Goal: Task Accomplishment & Management: Manage account settings

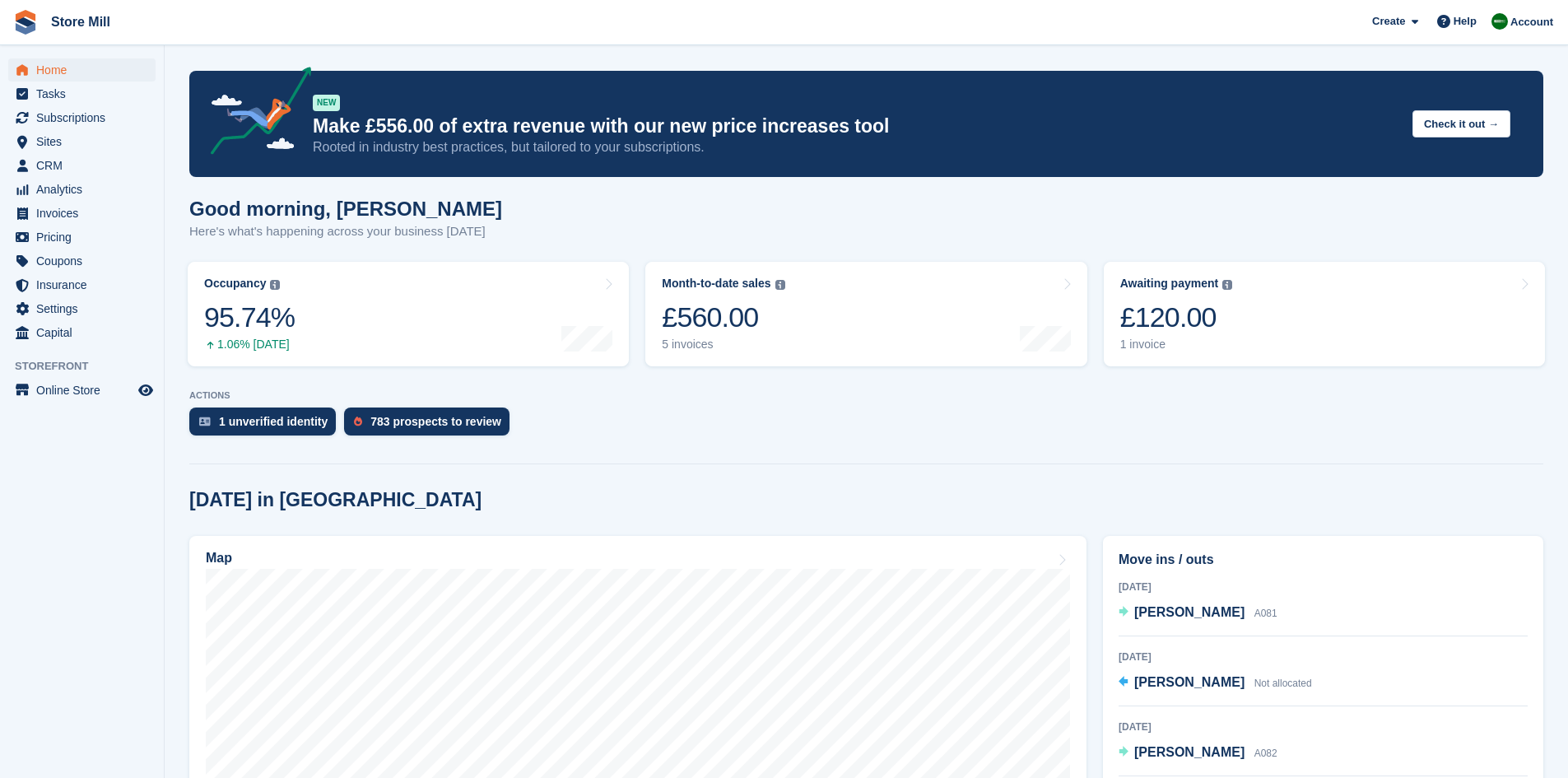
click at [449, 425] on div "783 prospects to review" at bounding box center [435, 422] width 131 height 13
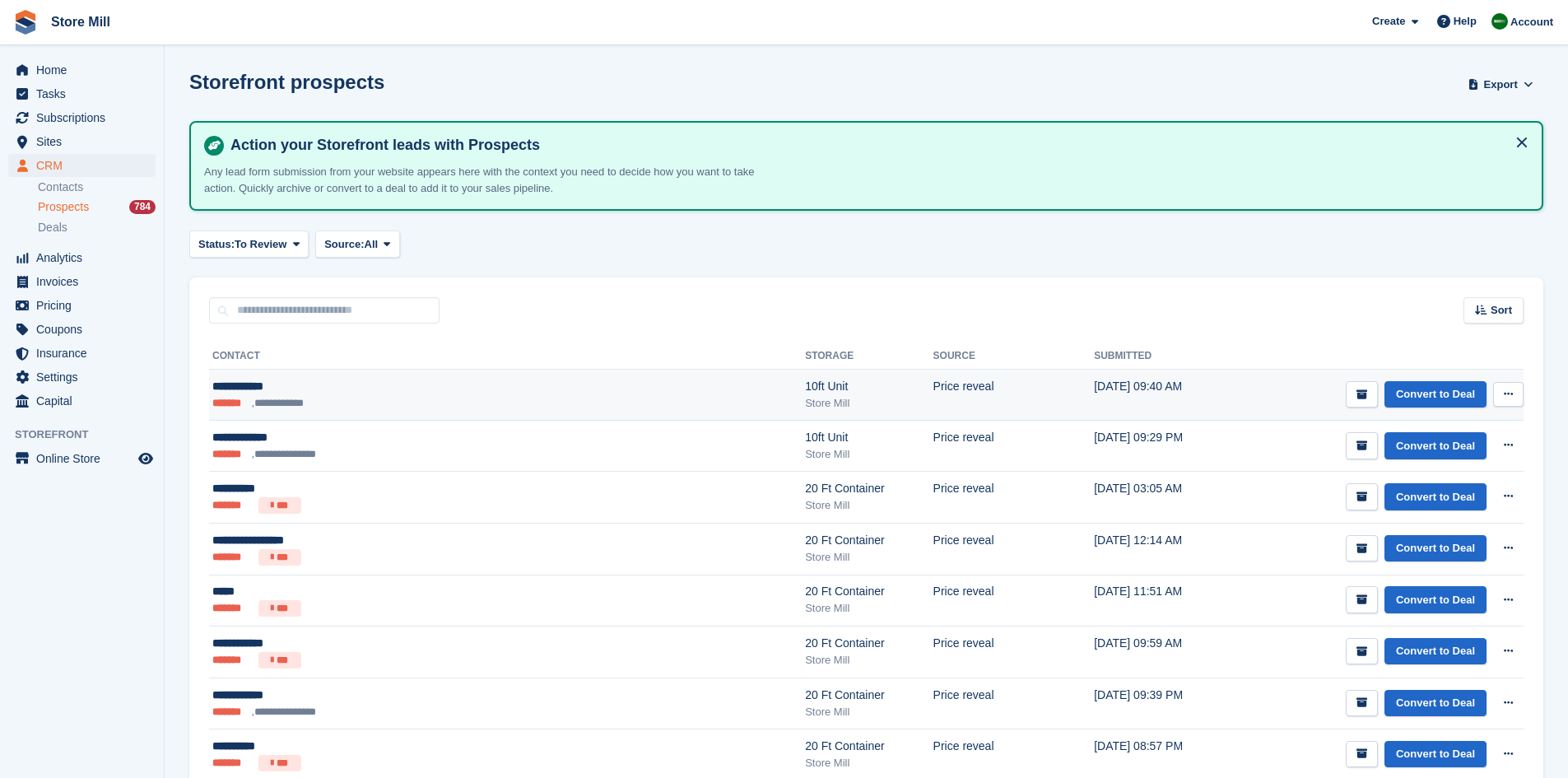
click at [424, 402] on ul "**********" at bounding box center [396, 403] width 367 height 17
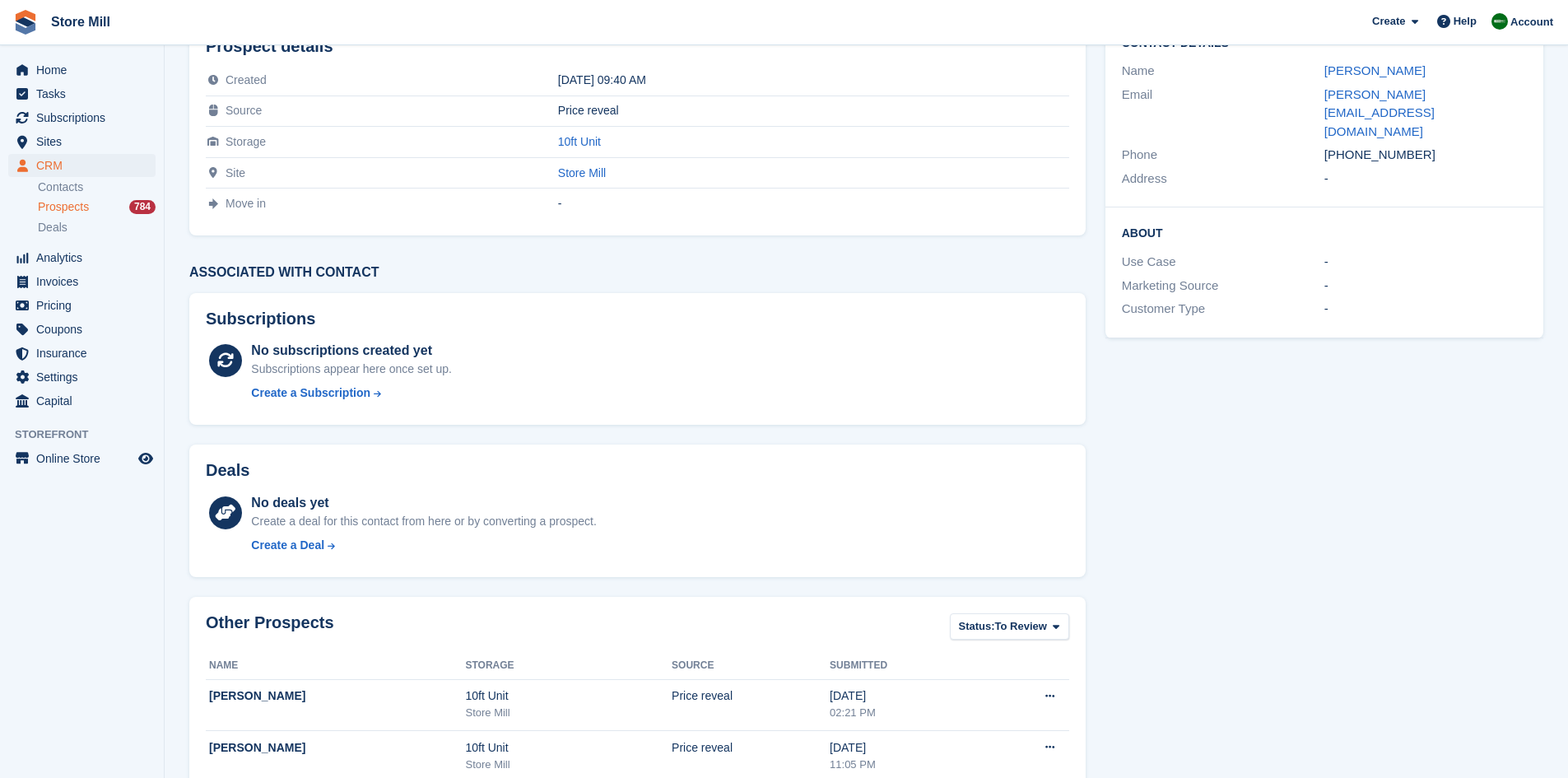
scroll to position [59, 0]
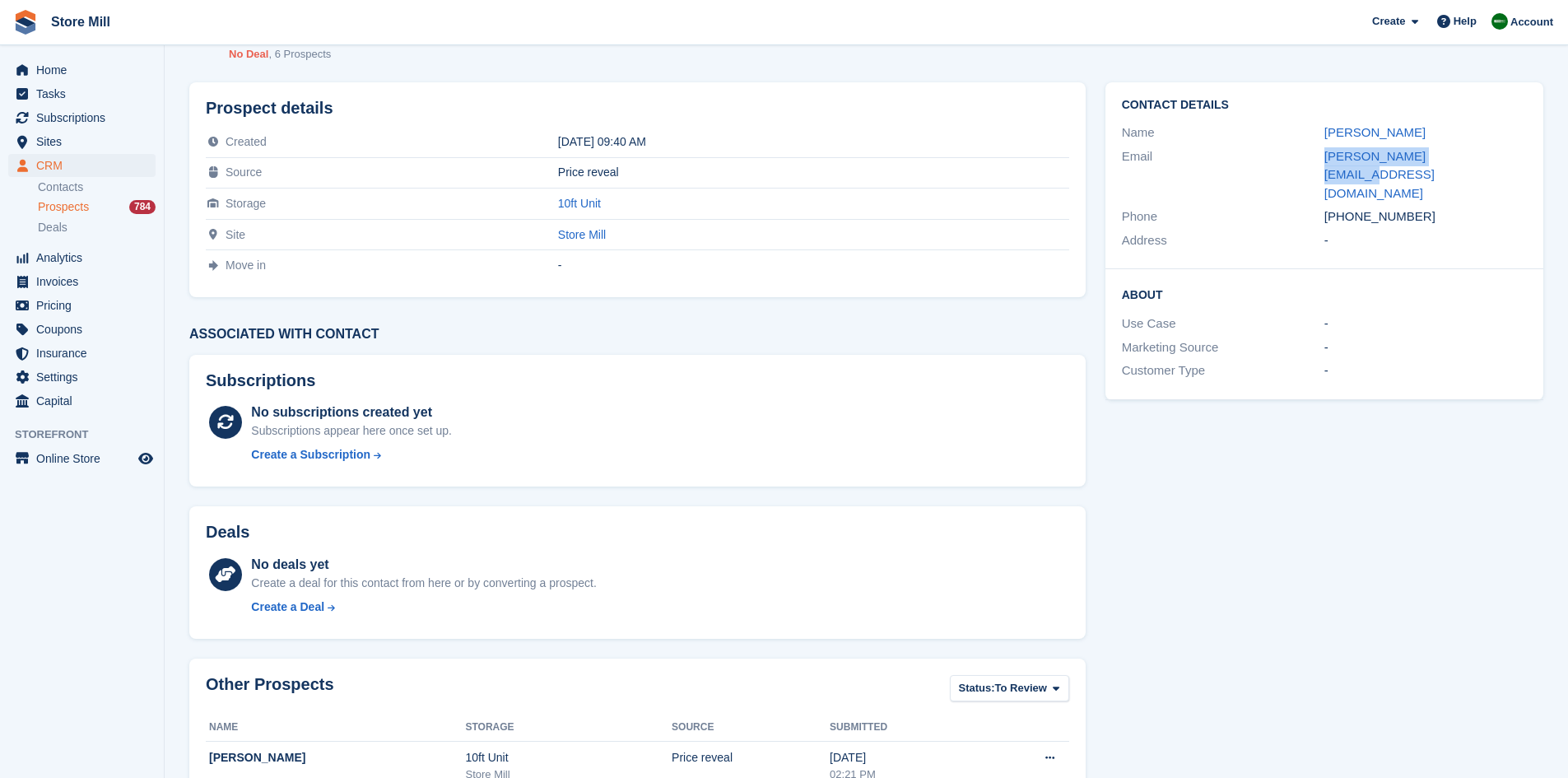
drag, startPoint x: 1470, startPoint y: 151, endPoint x: 1322, endPoint y: 164, distance: 148.6
click at [1322, 164] on div "Email dannysh@hotmail.co.uk" at bounding box center [1324, 175] width 405 height 61
copy div "dannysh@hotmail.co.uk"
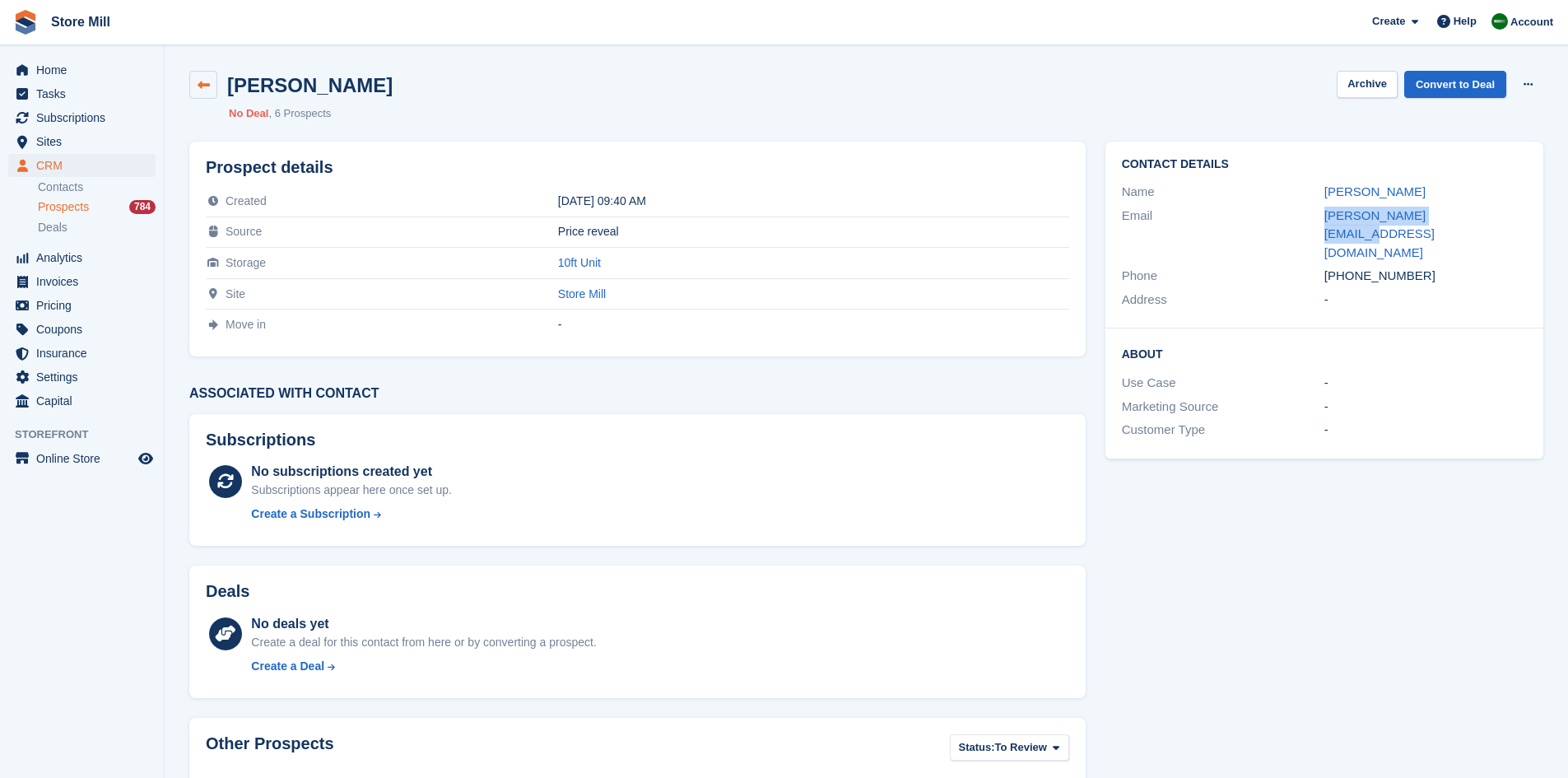
click at [207, 86] on icon at bounding box center [203, 85] width 12 height 12
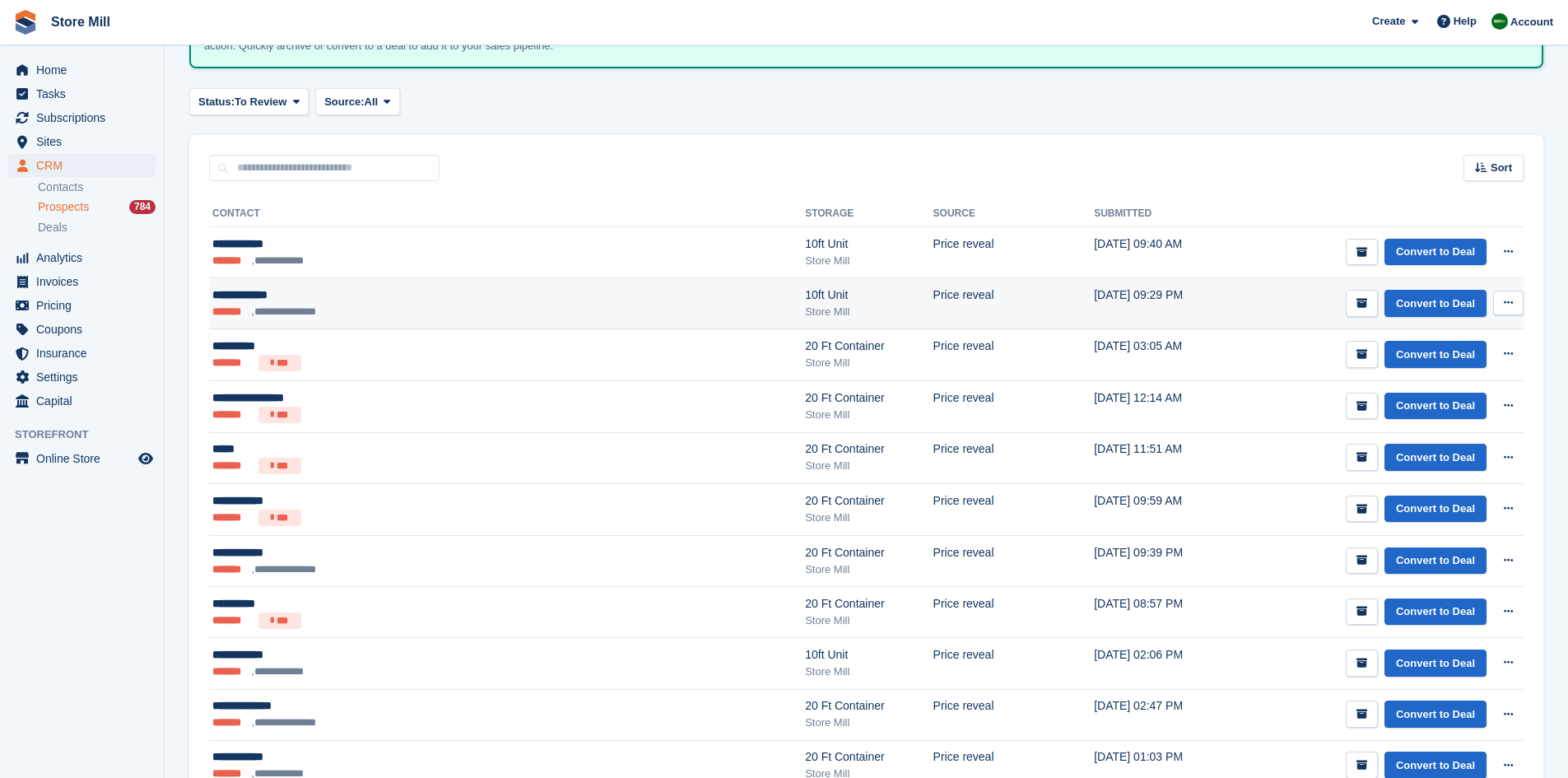
scroll to position [144, 0]
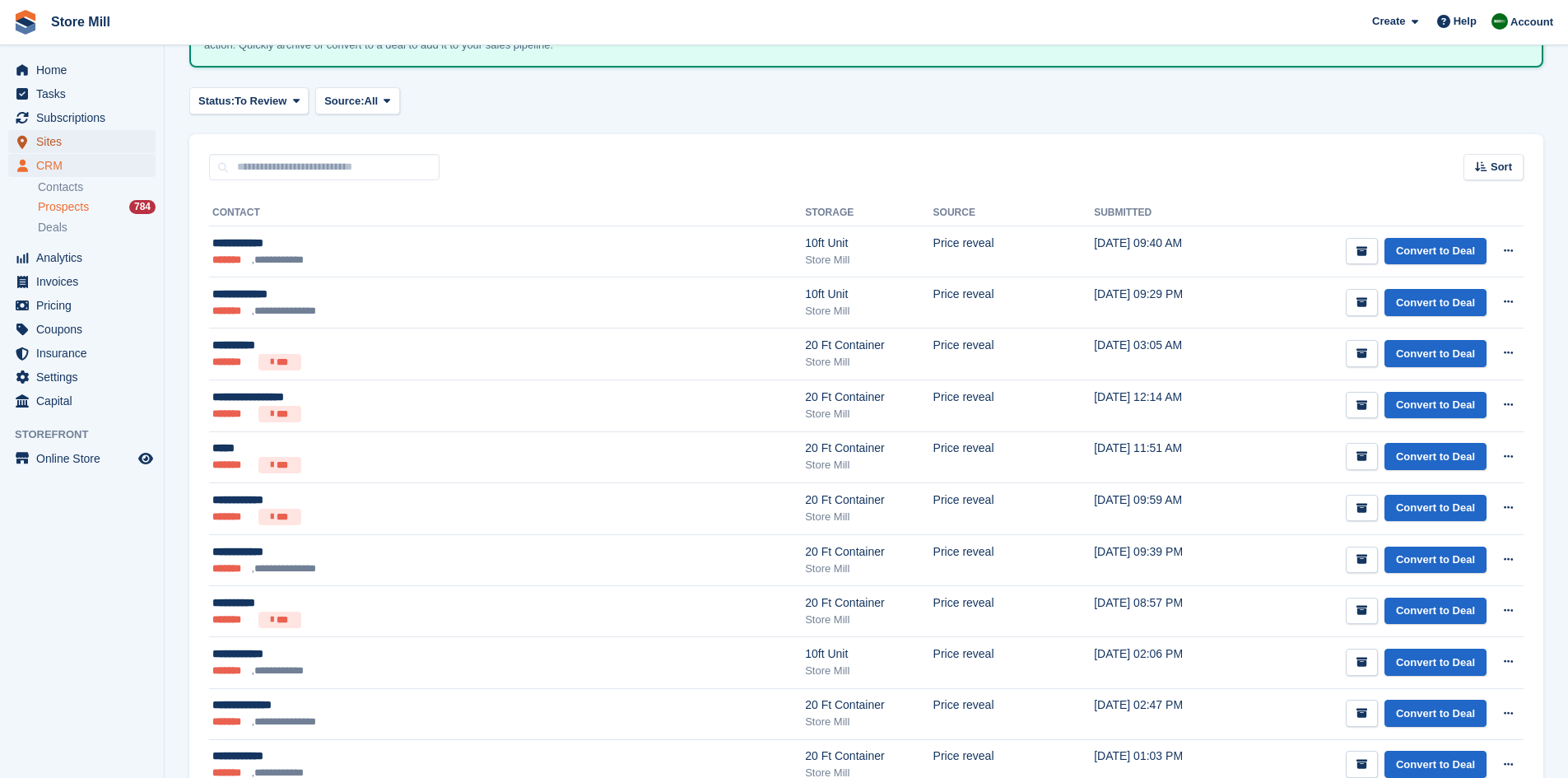
click at [54, 141] on span "Sites" at bounding box center [85, 141] width 98 height 23
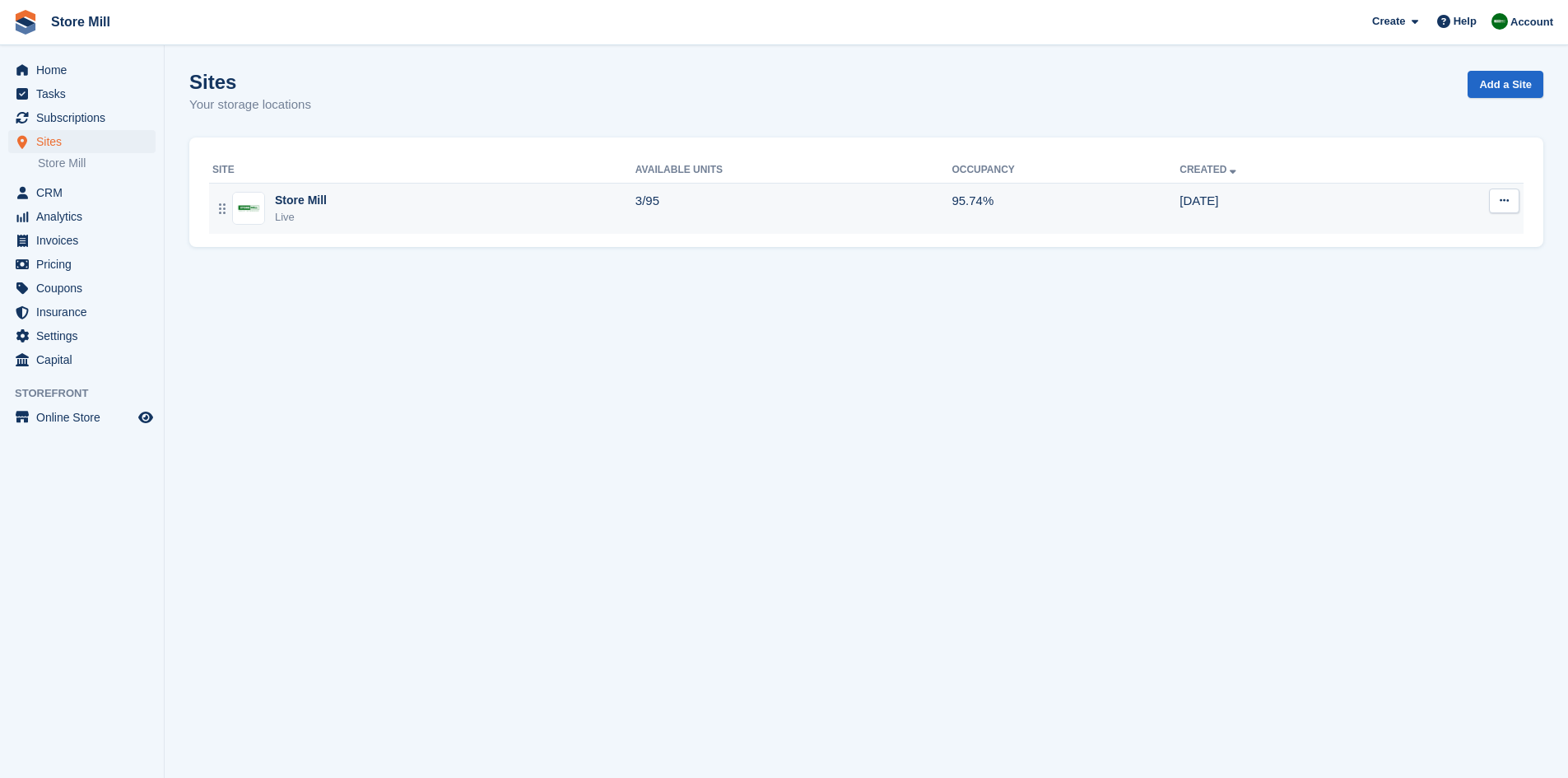
click at [559, 198] on div "Store Mill Live" at bounding box center [424, 208] width 423 height 34
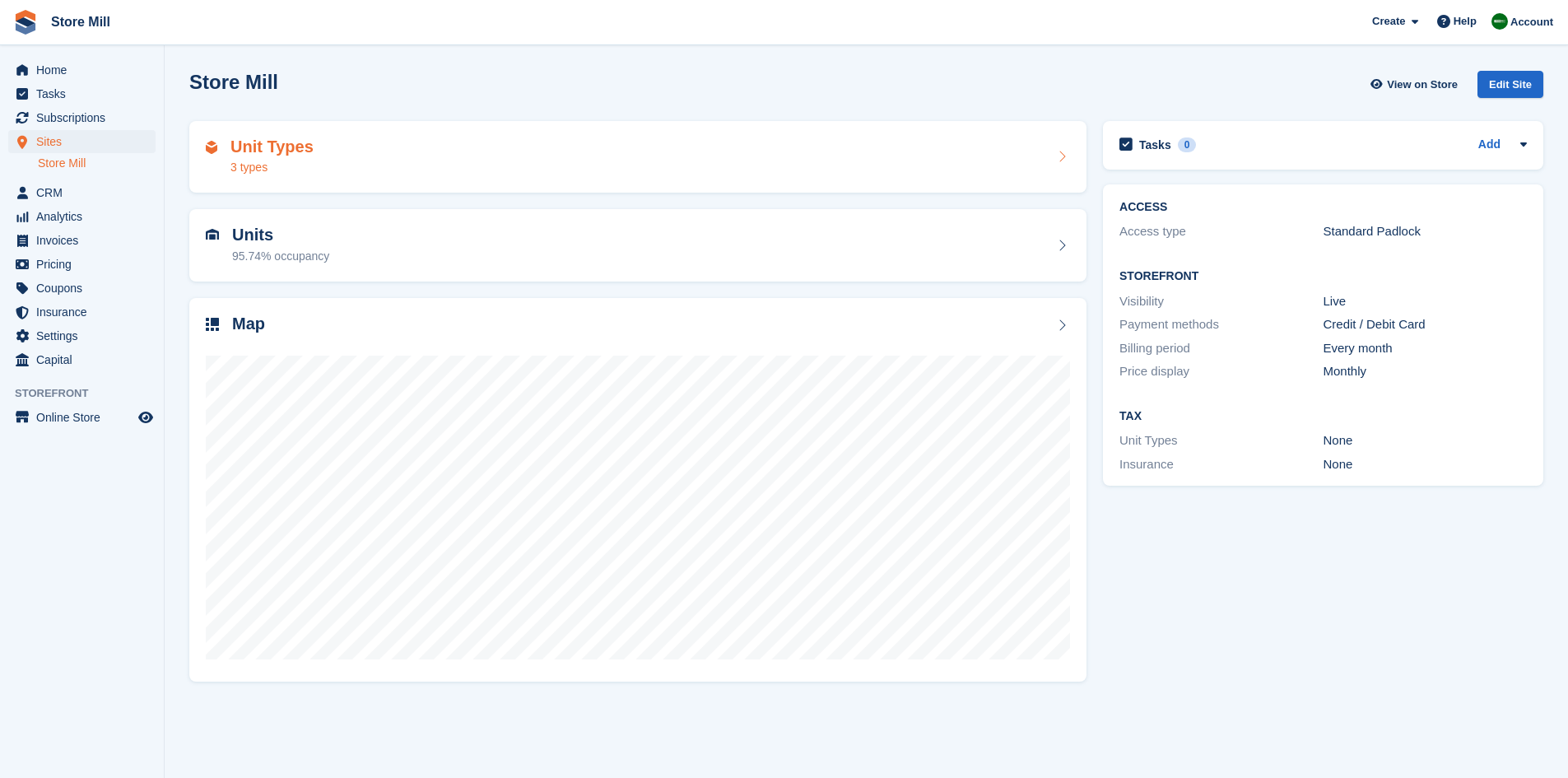
click at [617, 157] on div "Unit Types 3 types" at bounding box center [638, 157] width 864 height 40
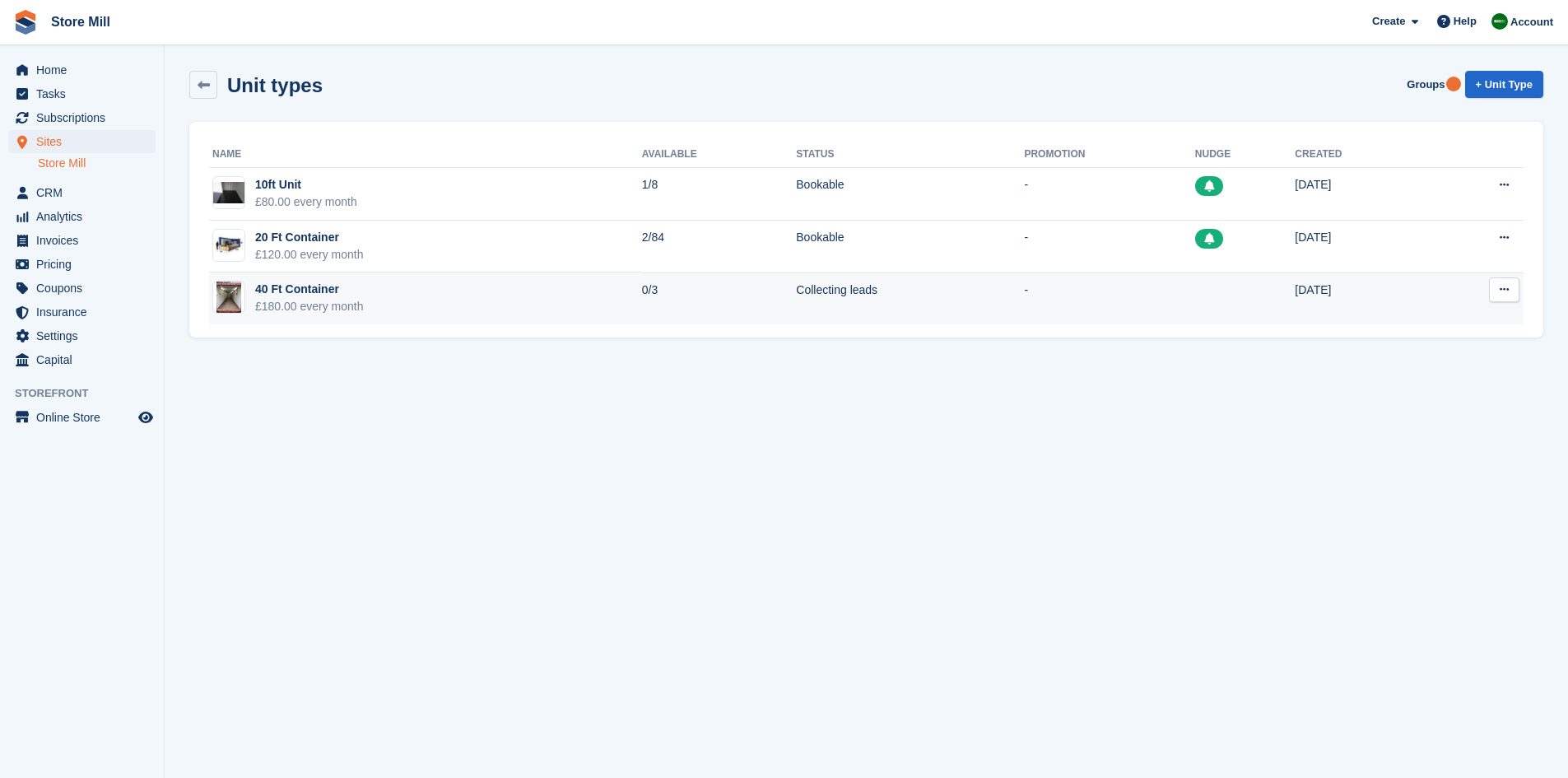
click at [1195, 300] on td at bounding box center [1245, 298] width 100 height 52
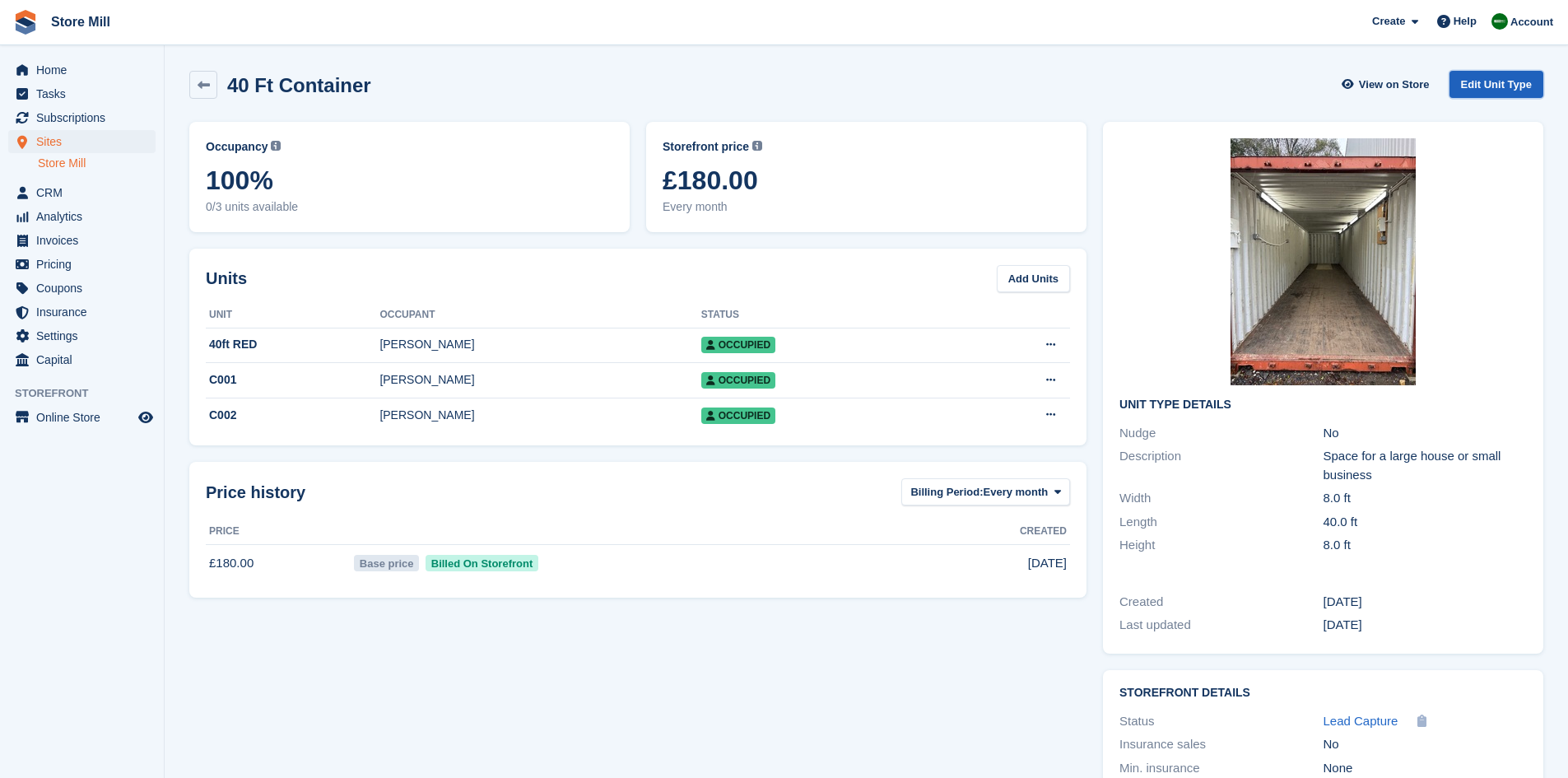
click at [1489, 86] on link "Edit Unit Type" at bounding box center [1496, 85] width 94 height 28
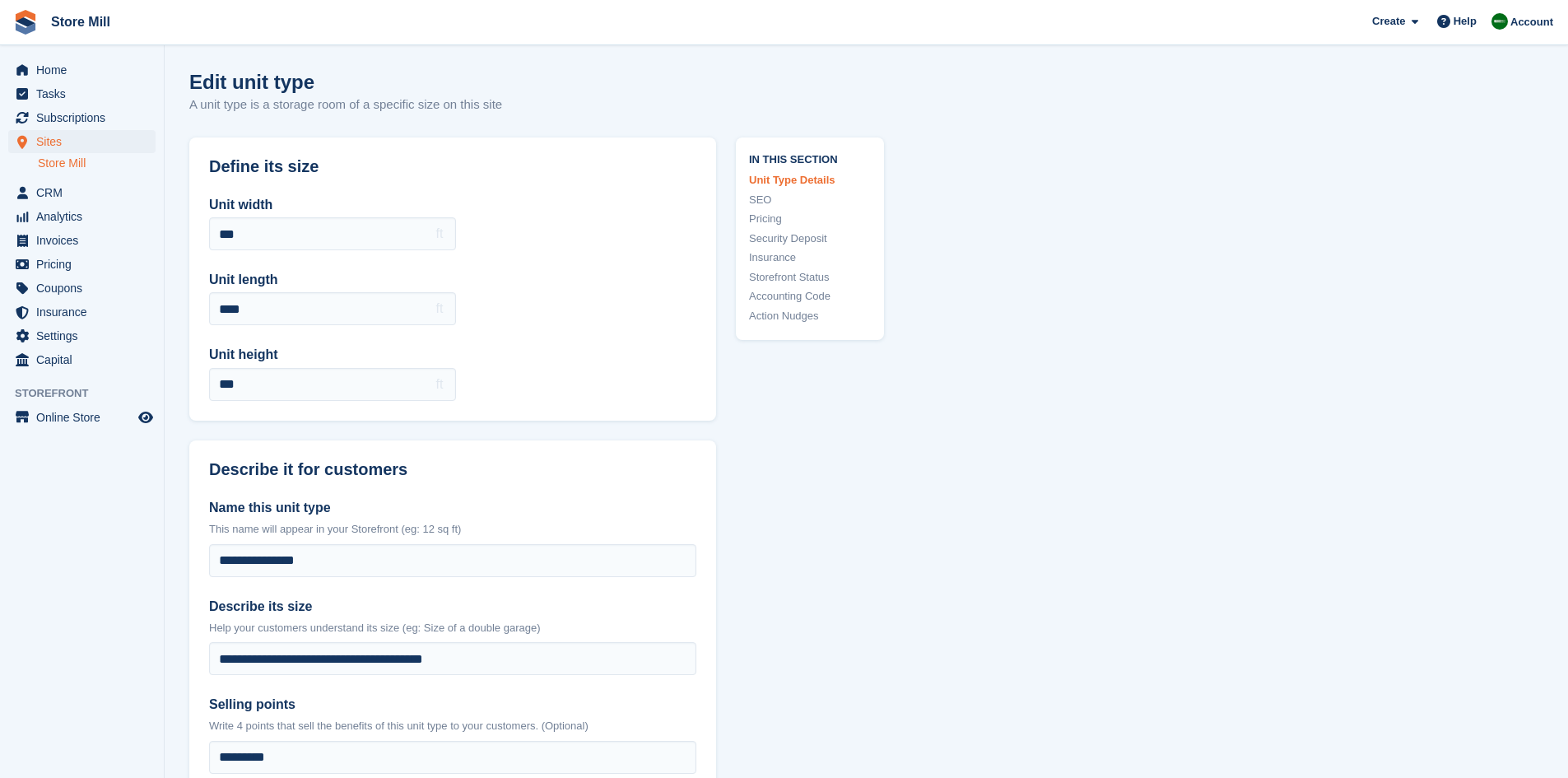
click at [778, 320] on link "Action Nudges" at bounding box center [810, 316] width 121 height 17
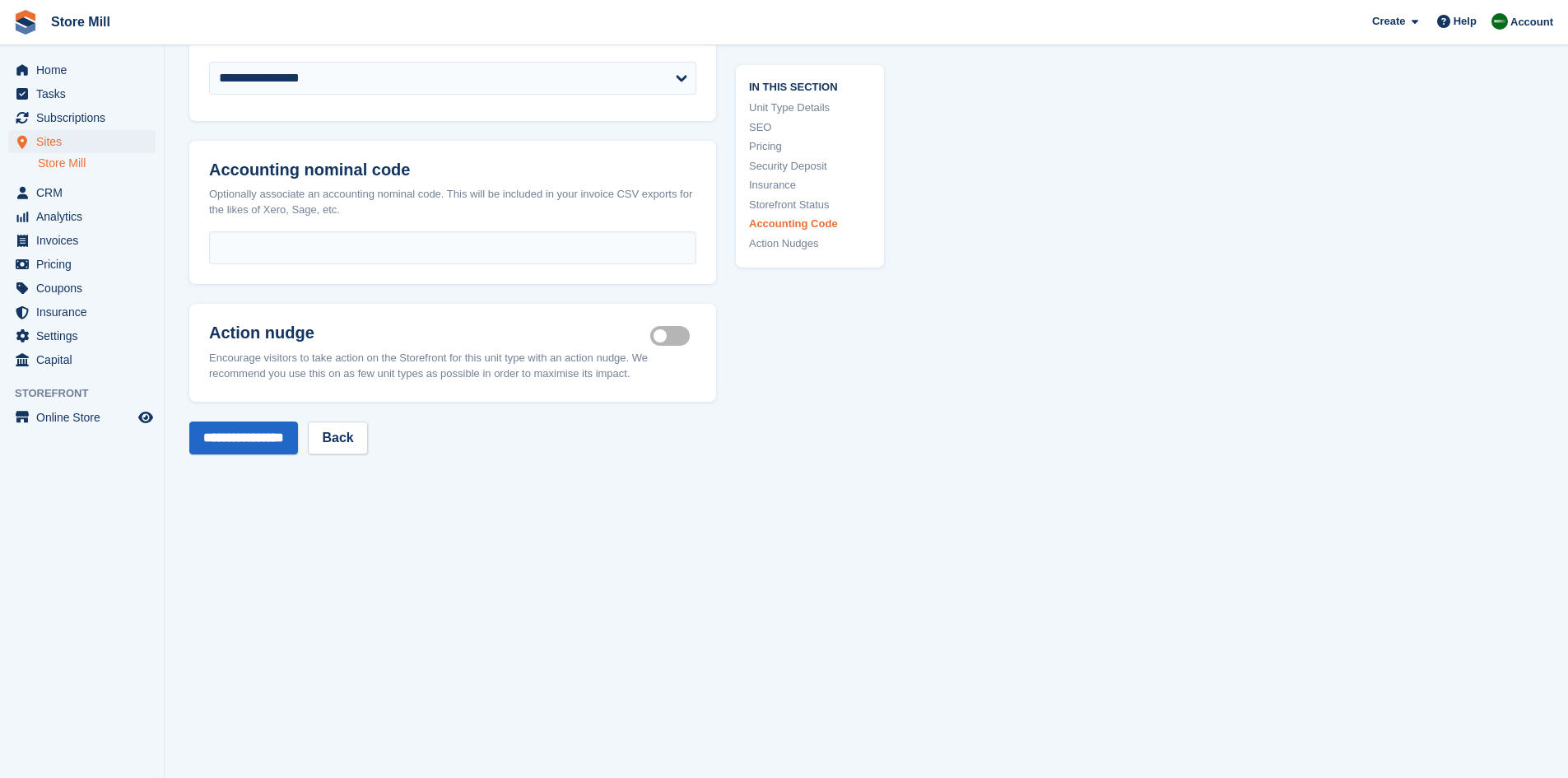
scroll to position [2702, 0]
click at [659, 336] on label "Is active" at bounding box center [673, 337] width 46 height 3
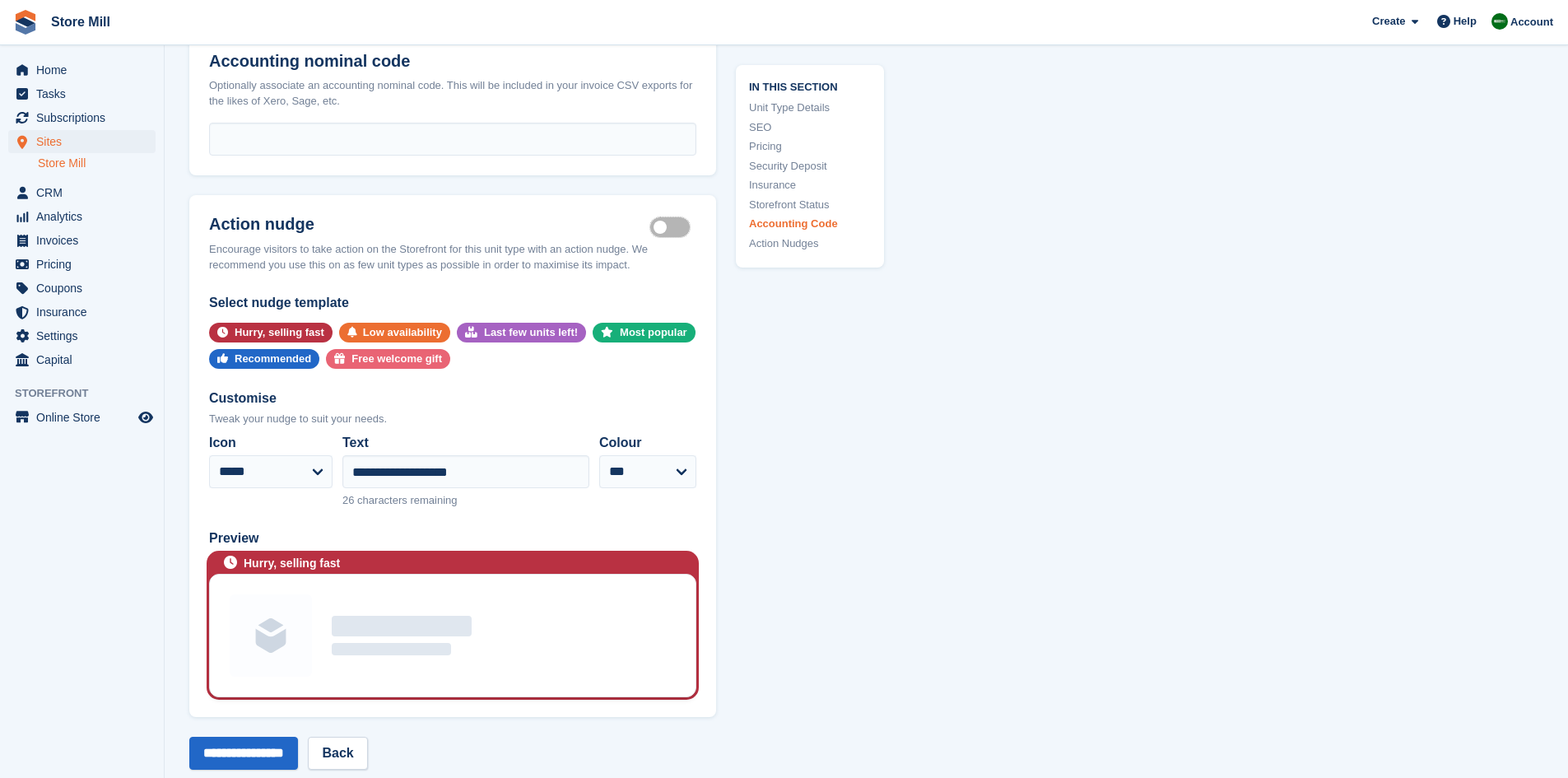
scroll to position [2816, 0]
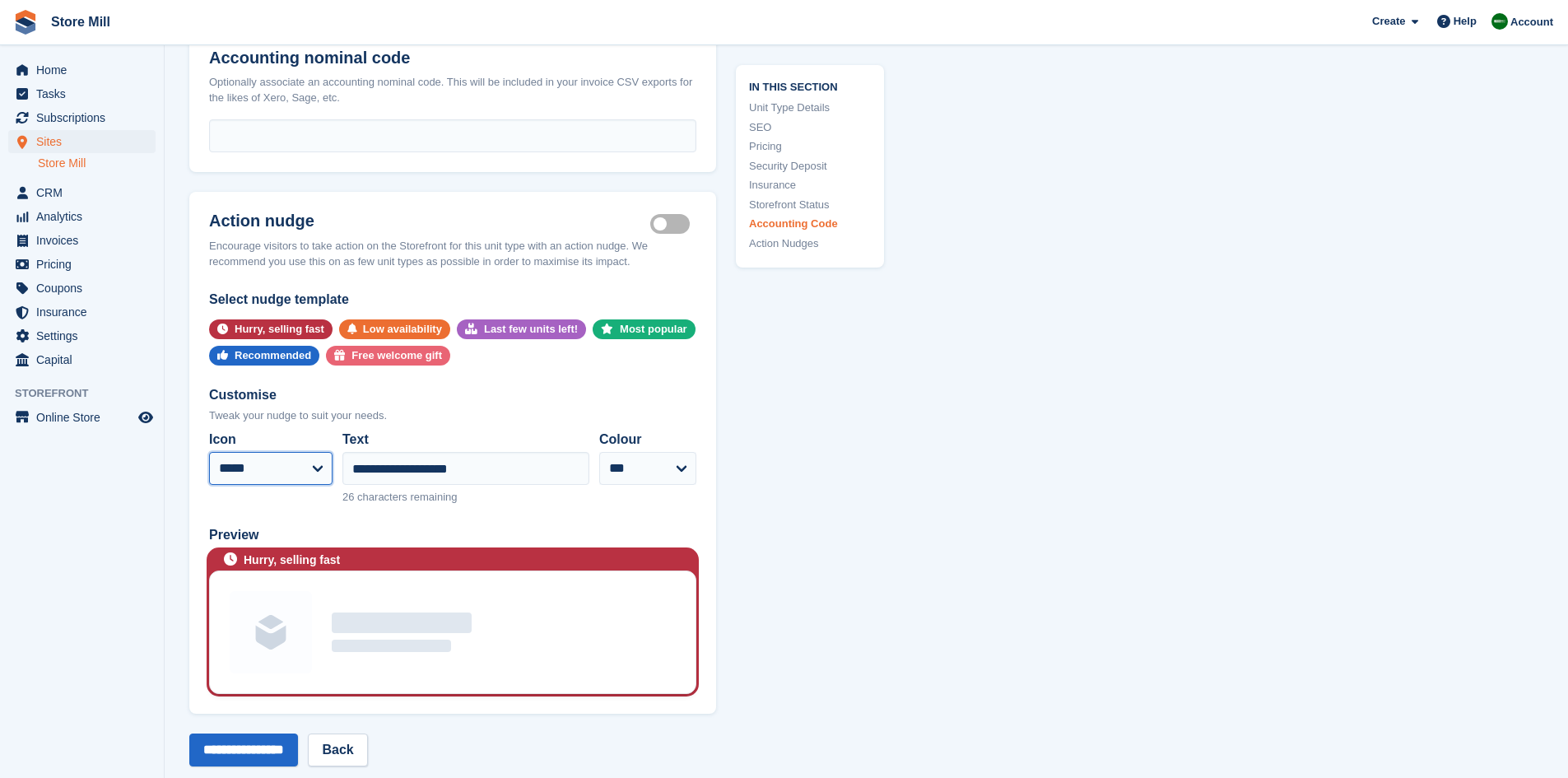
click at [317, 456] on select "**********" at bounding box center [271, 469] width 123 height 33
click at [488, 386] on div "Customise" at bounding box center [452, 395] width 487 height 19
click at [504, 452] on input "**********" at bounding box center [466, 469] width 247 height 33
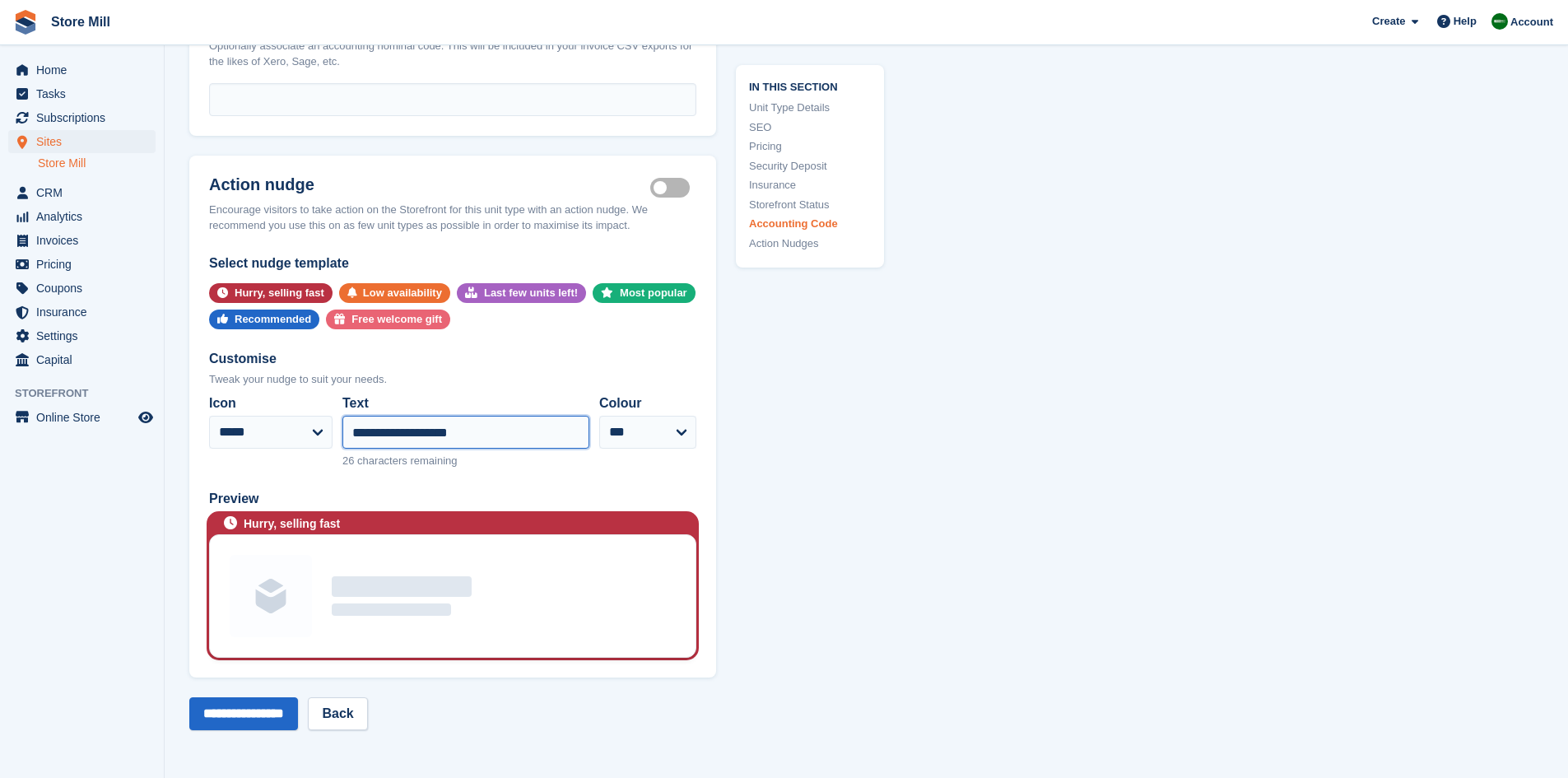
scroll to position [2853, 0]
click at [669, 185] on label "Is active" at bounding box center [673, 186] width 46 height 3
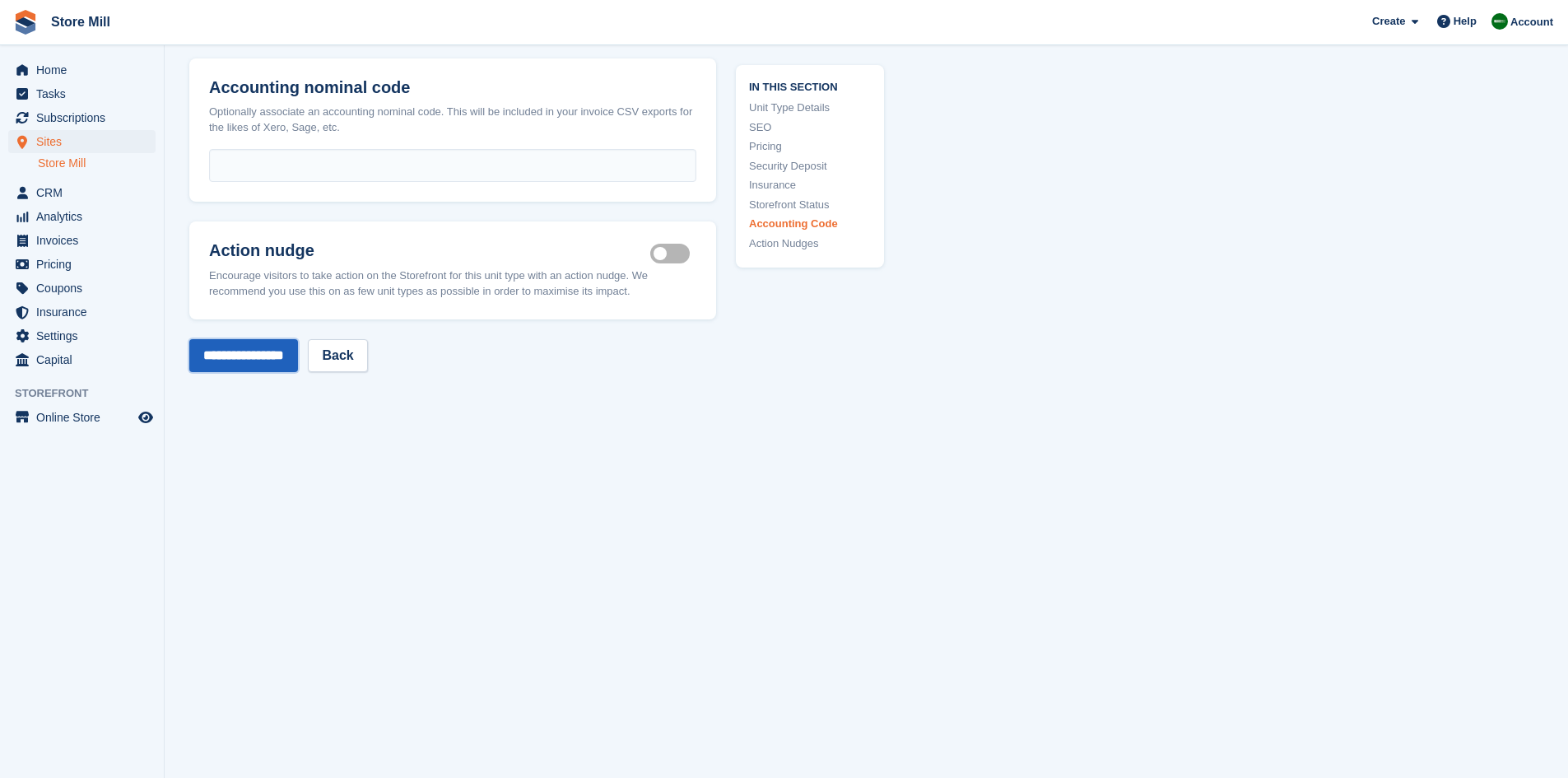
click at [284, 346] on input "**********" at bounding box center [244, 355] width 109 height 33
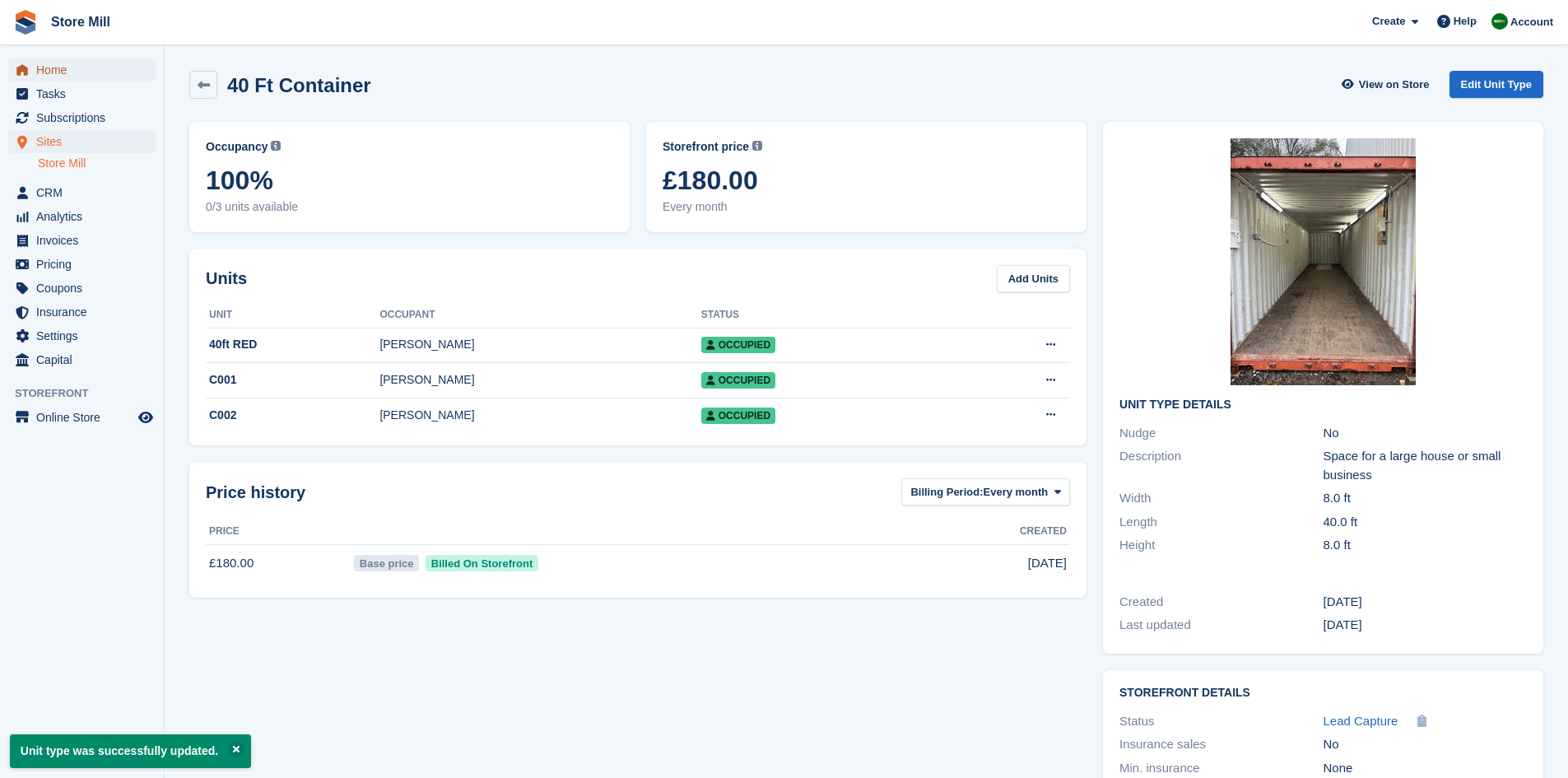
click at [73, 73] on span "Home" at bounding box center [85, 69] width 98 height 23
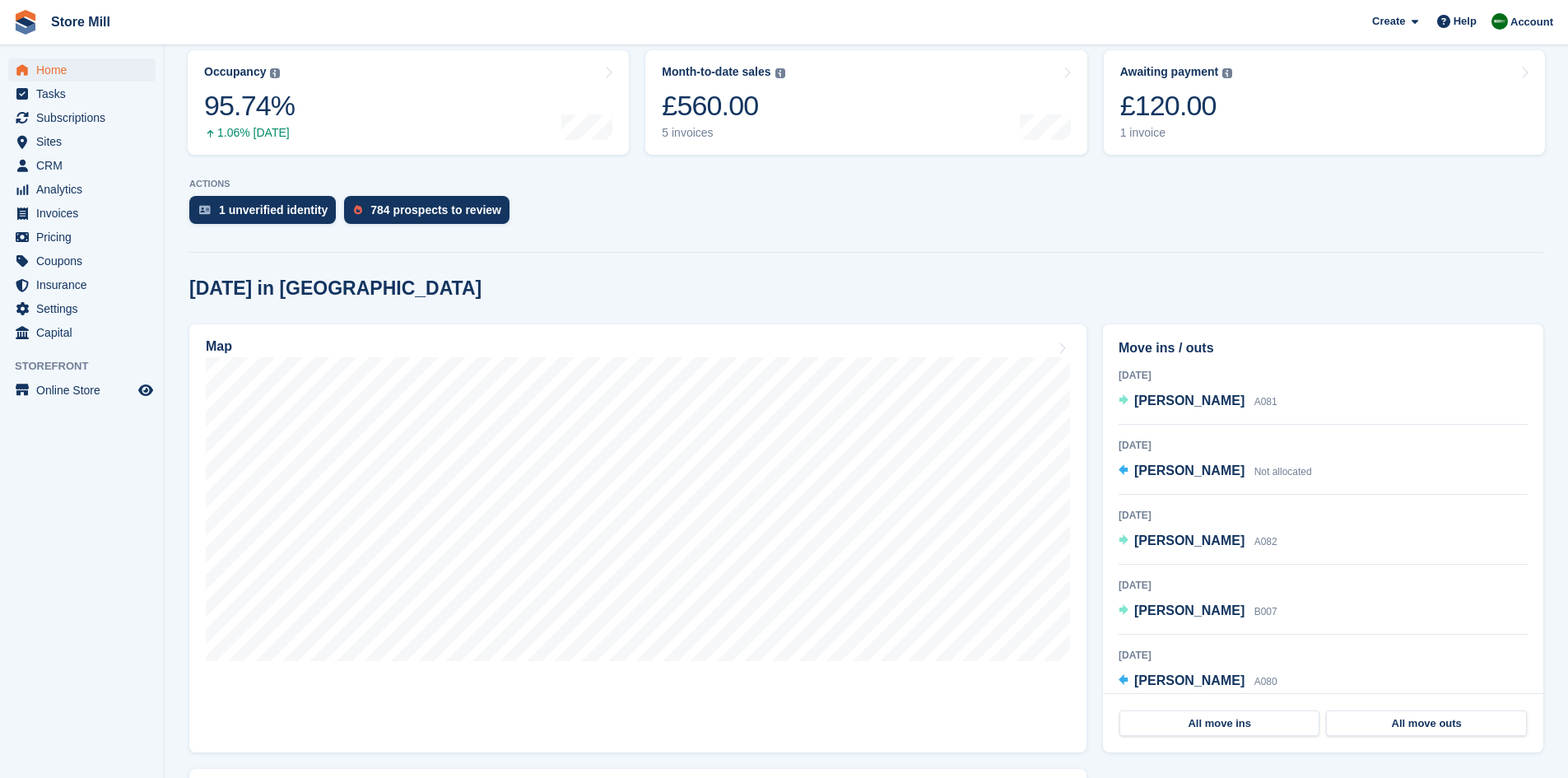
scroll to position [105, 0]
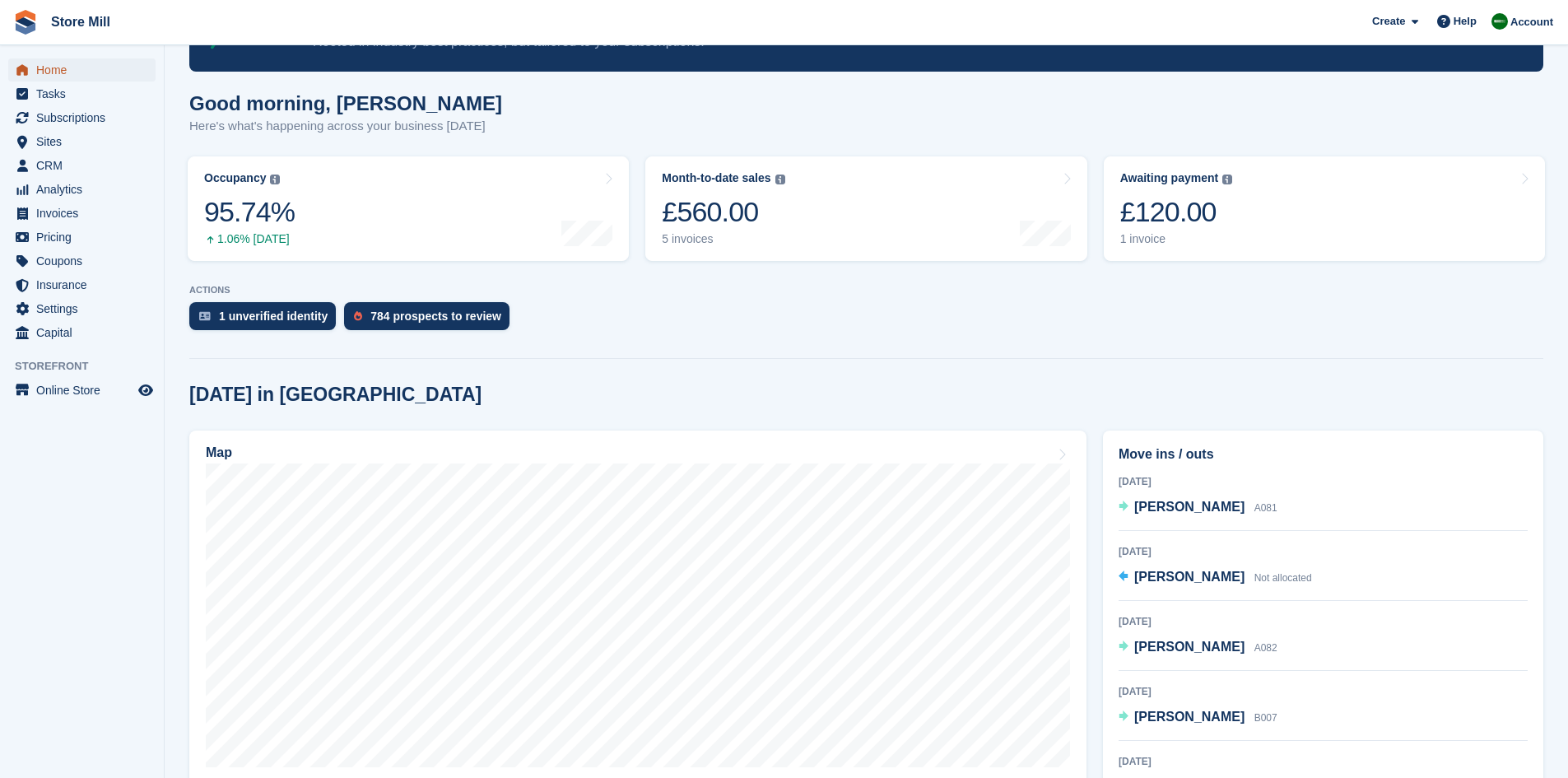
click at [54, 66] on span "Home" at bounding box center [85, 69] width 98 height 23
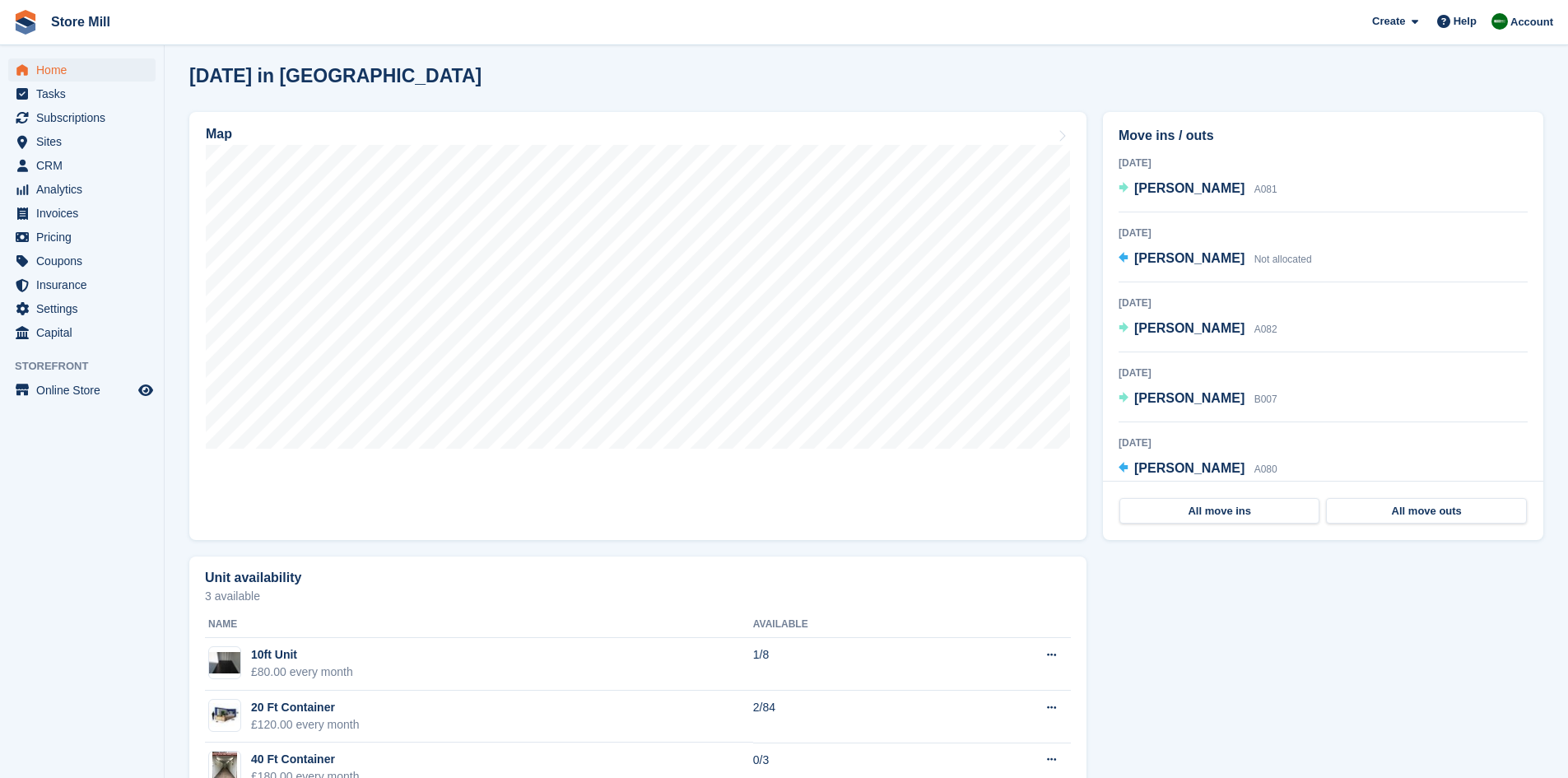
scroll to position [424, 0]
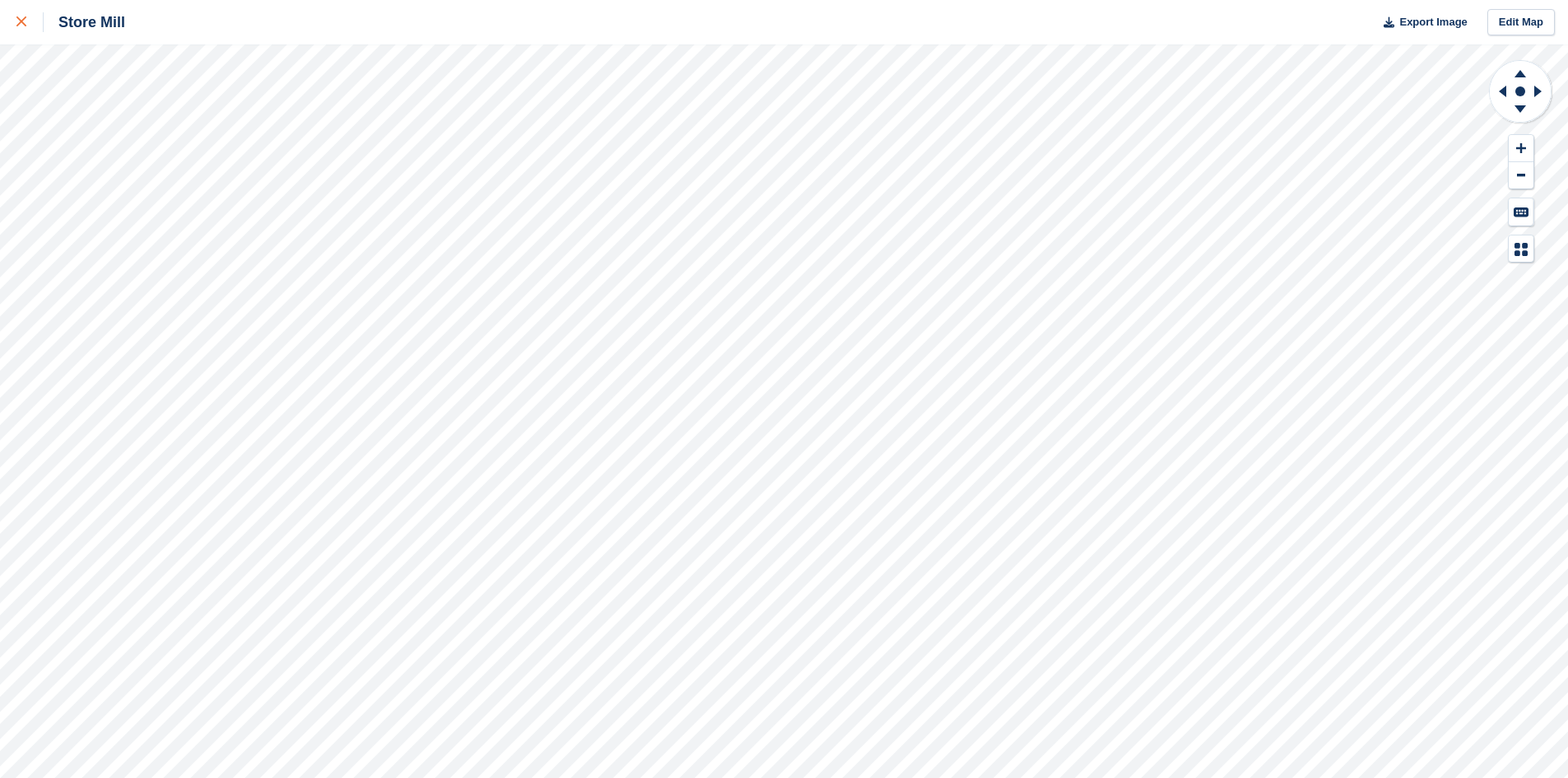
click at [24, 28] on div at bounding box center [30, 21] width 28 height 19
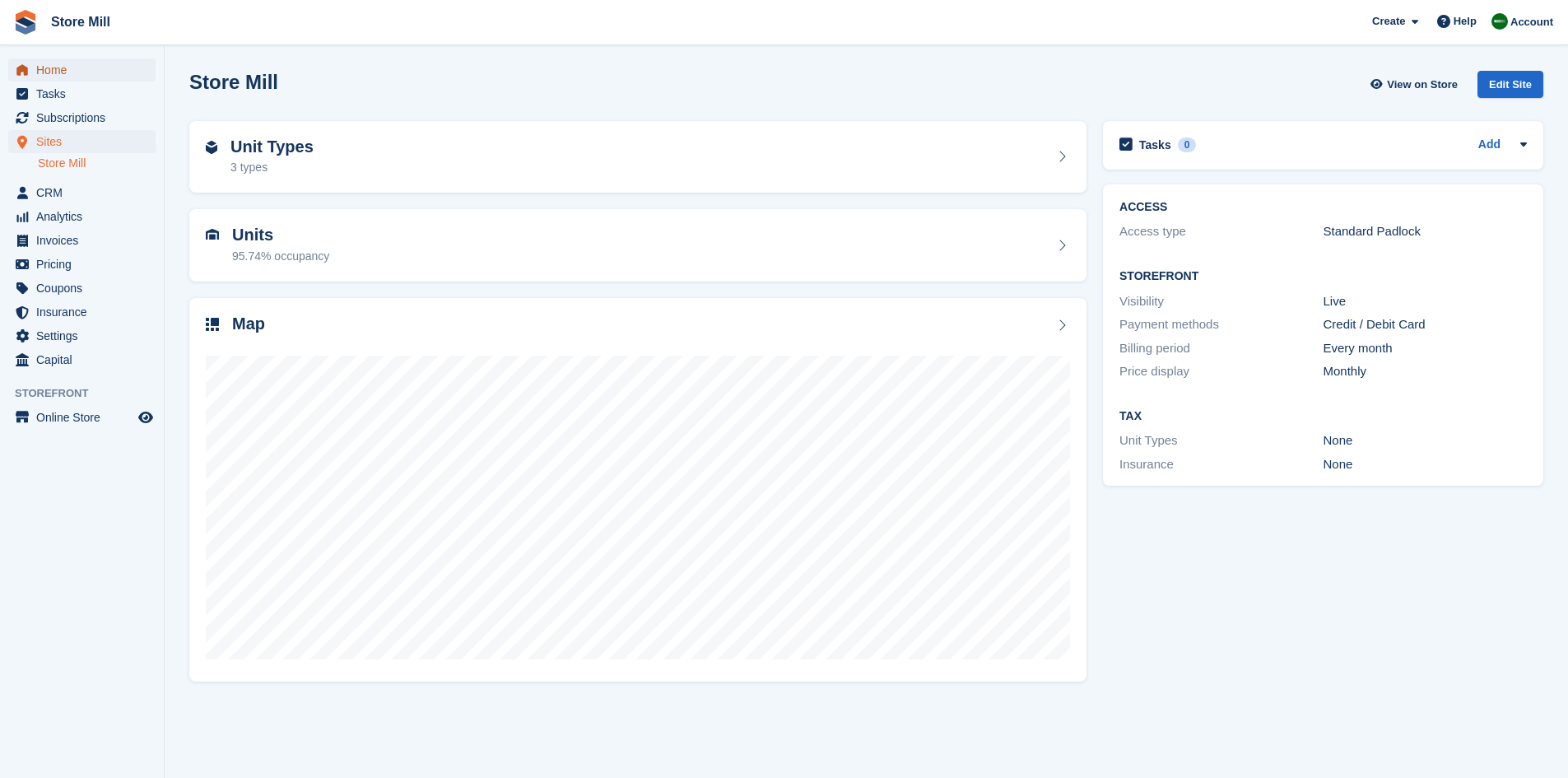
click at [74, 66] on span "Home" at bounding box center [85, 69] width 98 height 23
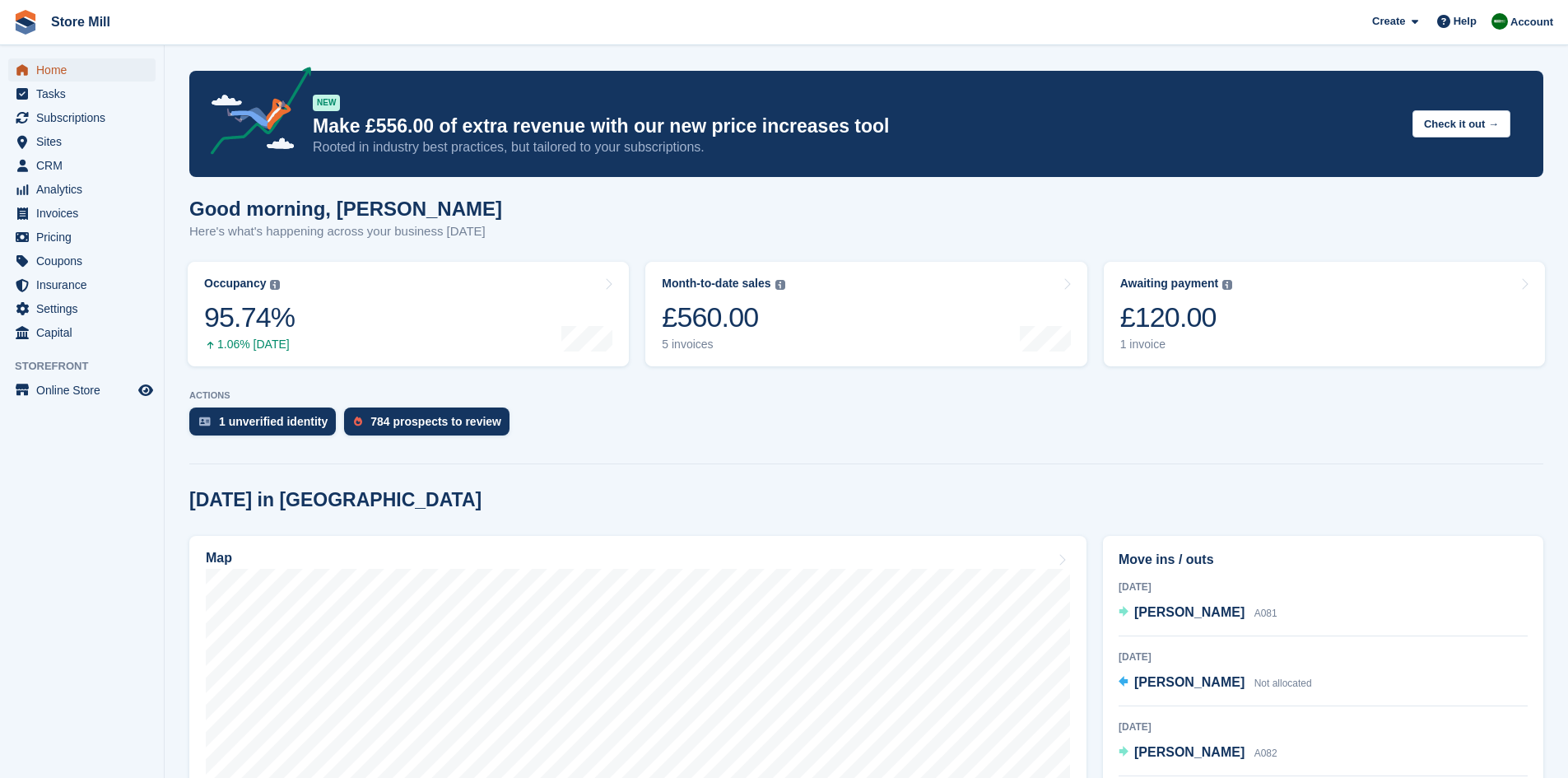
click at [72, 74] on span "Home" at bounding box center [85, 69] width 98 height 23
